Goal: Information Seeking & Learning: Learn about a topic

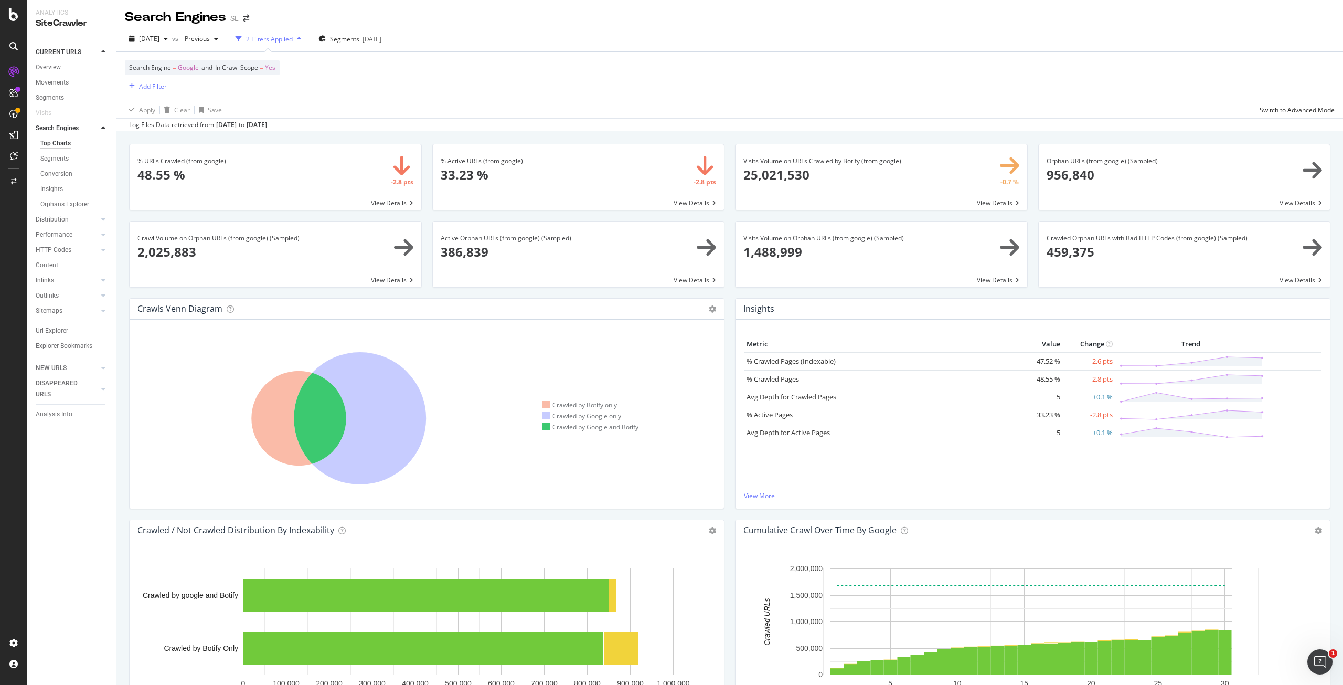
click at [671, 79] on div "Search Engine = Google and In Crawl Scope = Yes Add Filter" at bounding box center [730, 76] width 1210 height 49
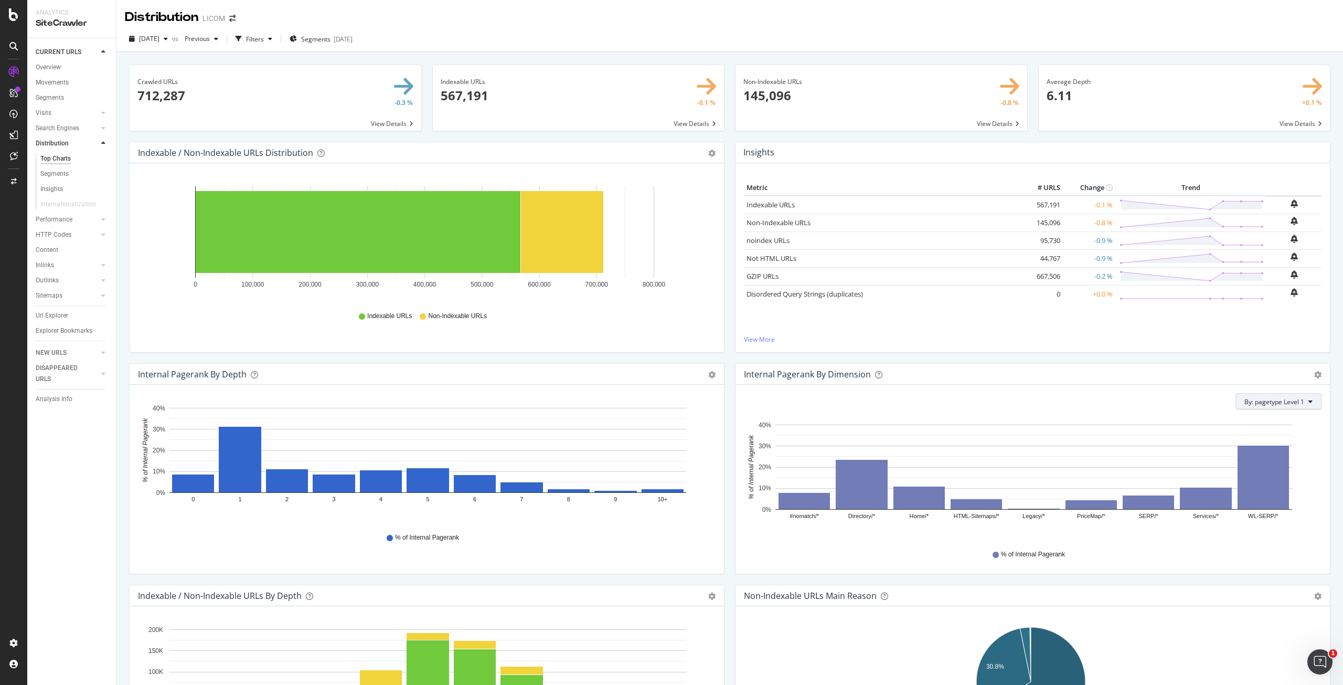
click at [1299, 404] on button "By: pagetype Level 1" at bounding box center [1278, 401] width 86 height 17
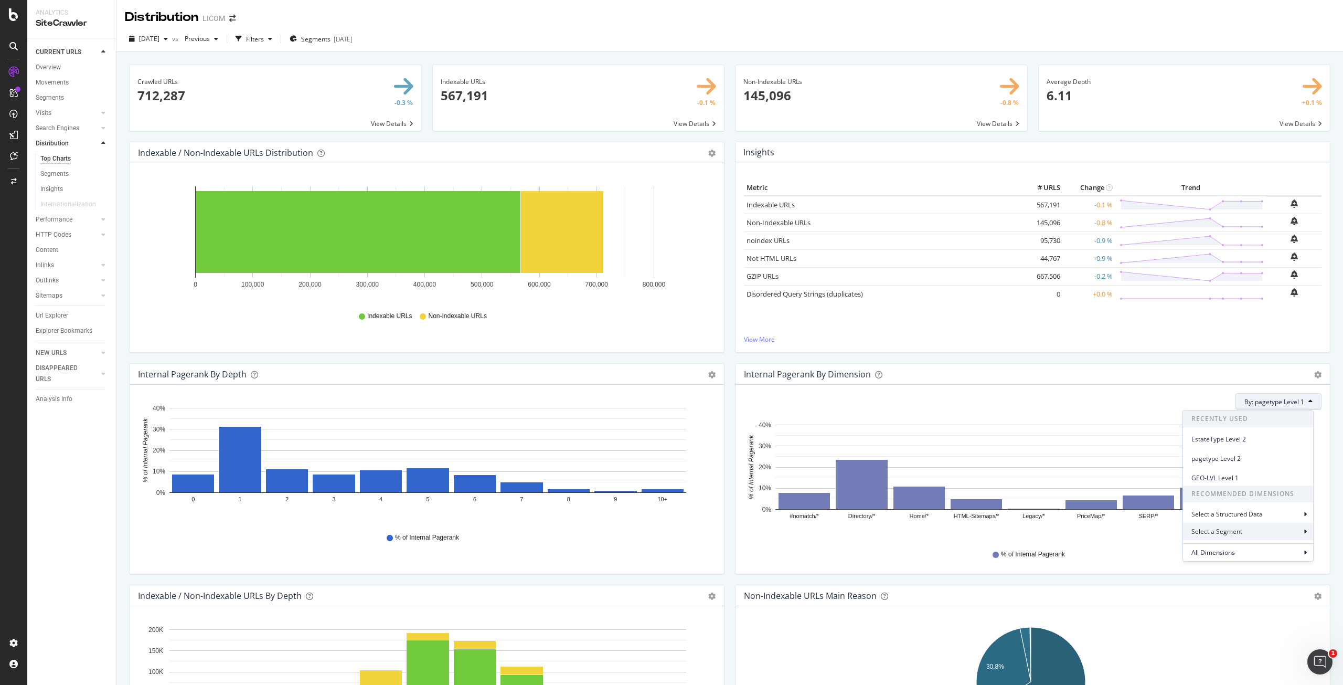
click at [1239, 531] on div "Select a Segment" at bounding box center [1217, 531] width 53 height 9
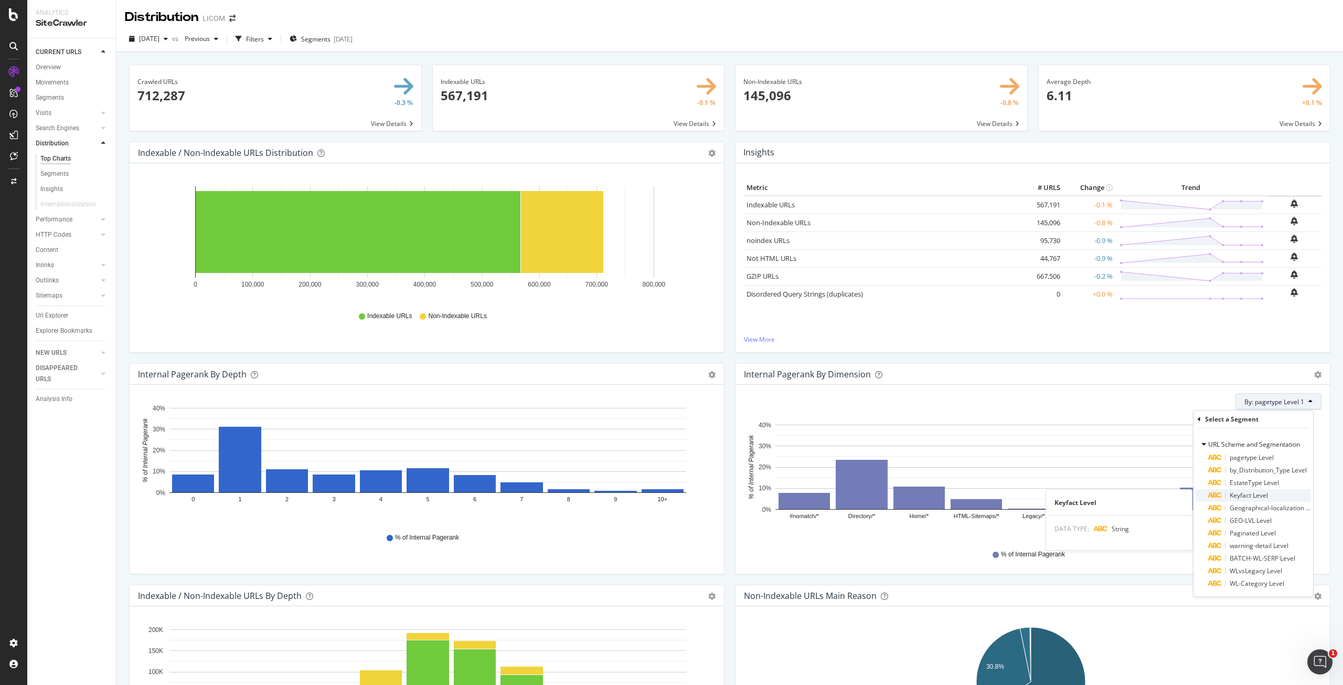
click at [1249, 492] on span "Keyfact Level" at bounding box center [1249, 495] width 38 height 9
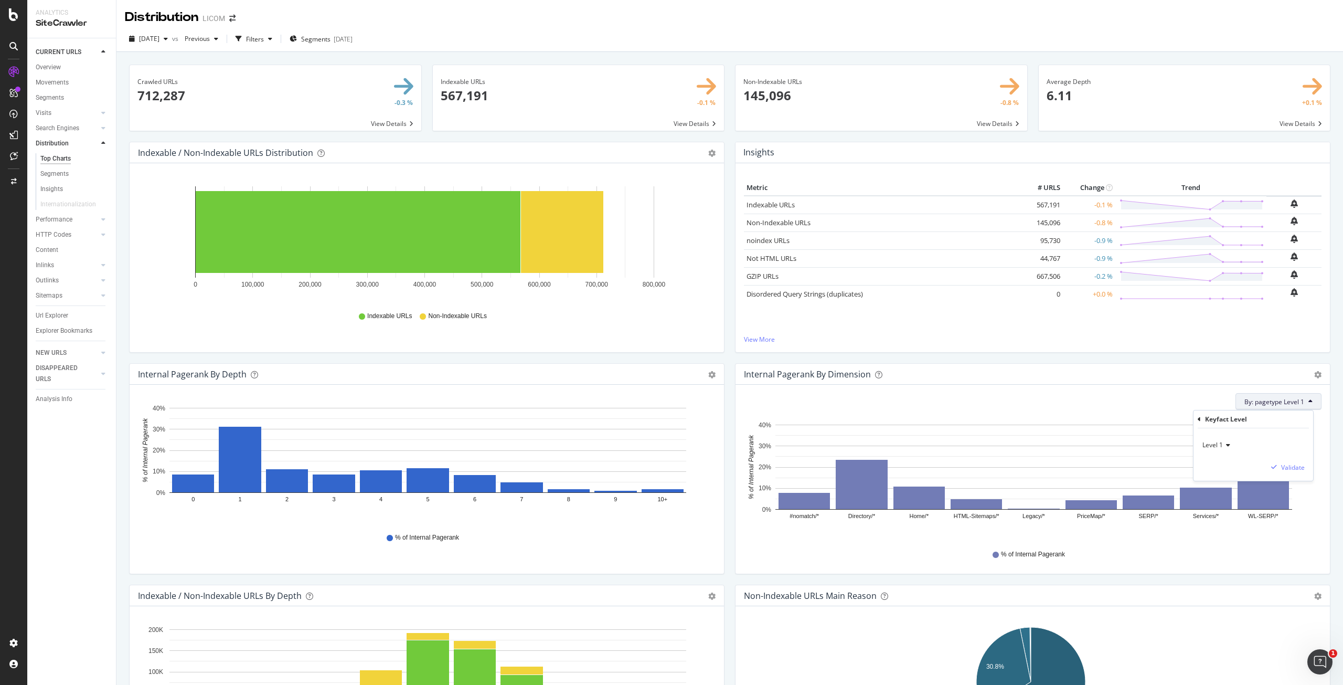
click at [1209, 444] on span "Level 1" at bounding box center [1212, 444] width 20 height 9
click at [1220, 476] on span "Level 2" at bounding box center [1217, 480] width 20 height 9
click at [1278, 464] on div "button" at bounding box center [1274, 467] width 14 height 6
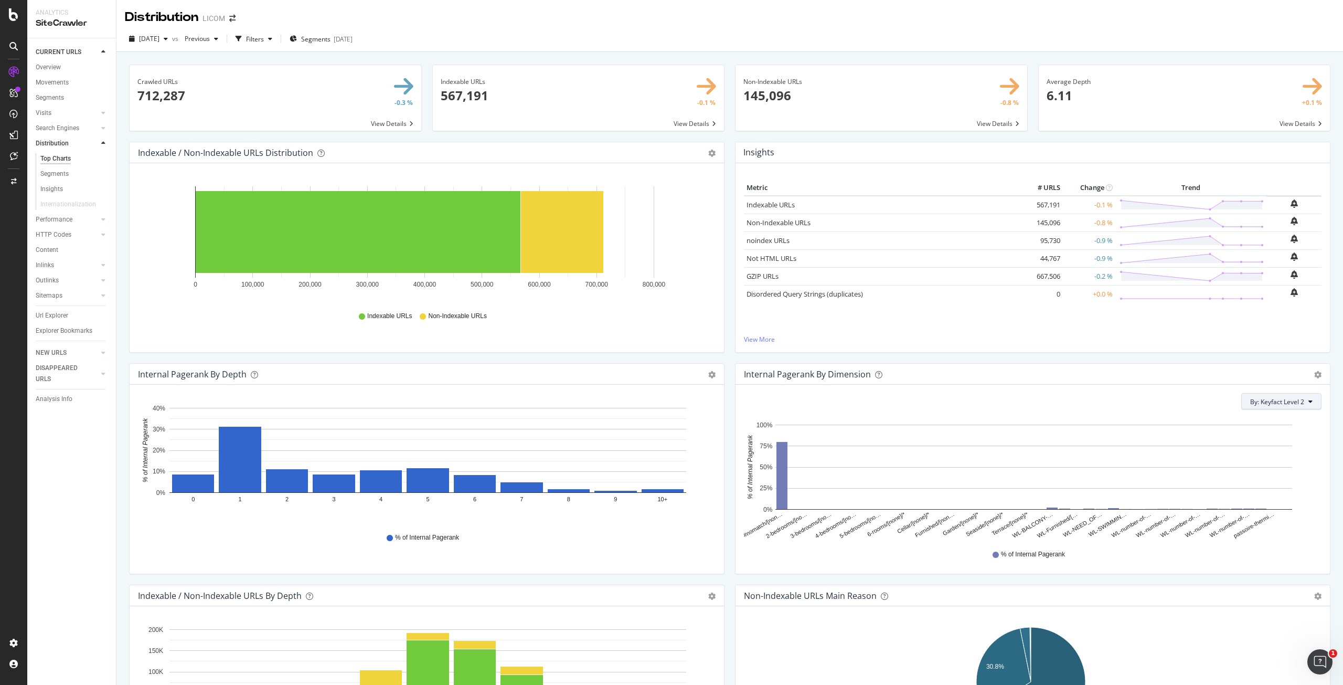
click at [1289, 400] on span "By: Keyfact Level 2" at bounding box center [1277, 401] width 54 height 9
click at [1223, 530] on div "Select a Segment" at bounding box center [1217, 531] width 53 height 9
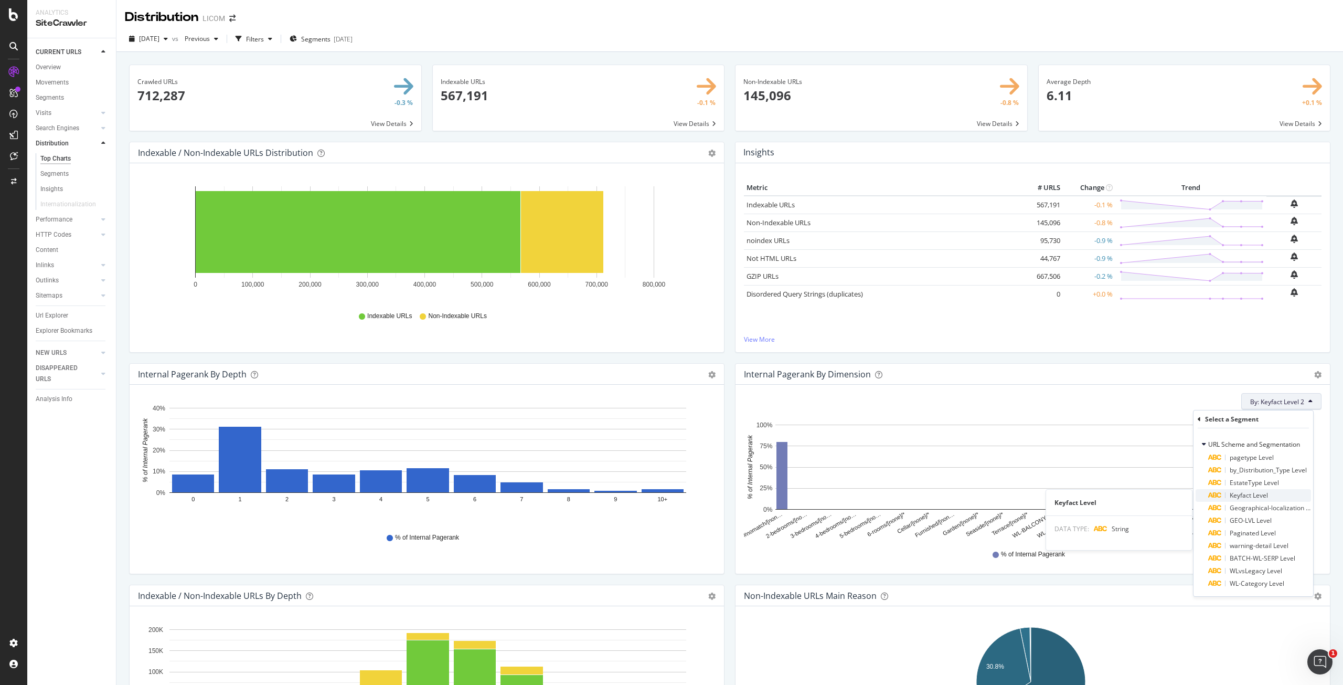
click at [1246, 498] on span "Keyfact Level" at bounding box center [1249, 495] width 38 height 9
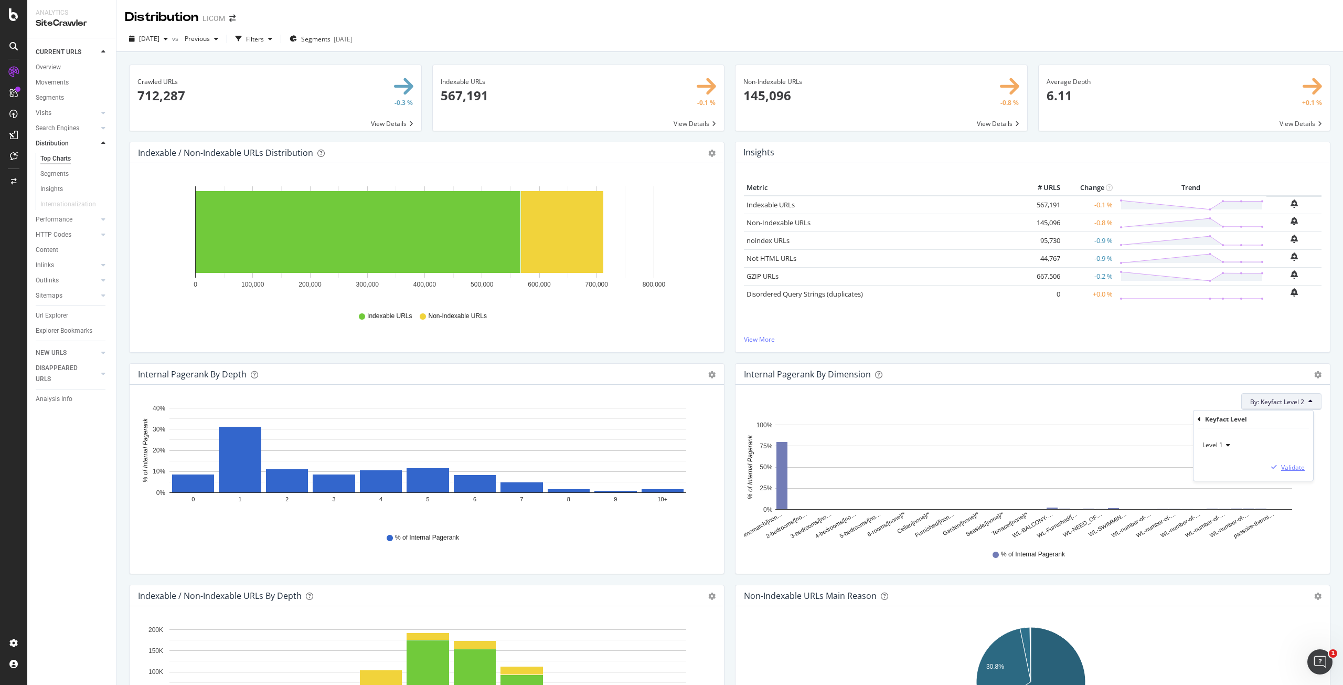
click at [1288, 467] on div "Validate" at bounding box center [1293, 467] width 24 height 9
